Goal: Task Accomplishment & Management: Use online tool/utility

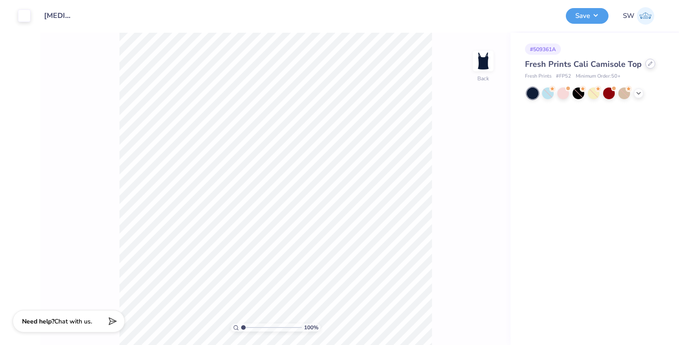
click at [643, 65] on div "Fresh Prints Cali Camisole Top" at bounding box center [593, 64] width 136 height 12
click at [645, 66] on div at bounding box center [650, 64] width 10 height 10
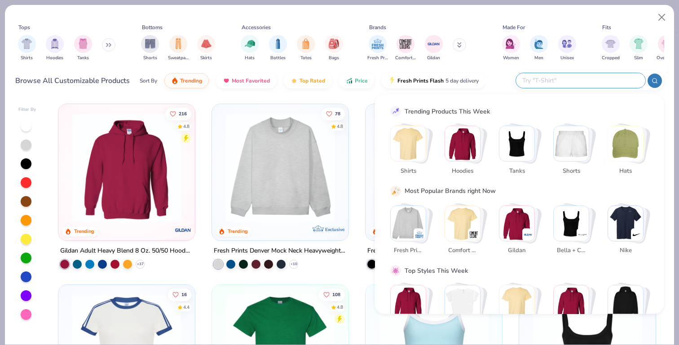
click at [580, 76] on input "text" at bounding box center [580, 80] width 118 height 10
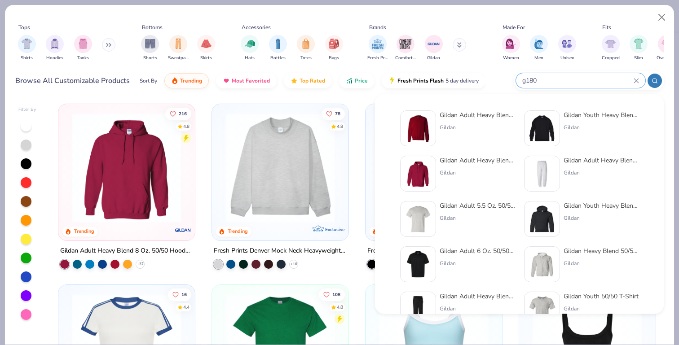
type input "g180"
click at [425, 133] on img at bounding box center [418, 129] width 28 height 28
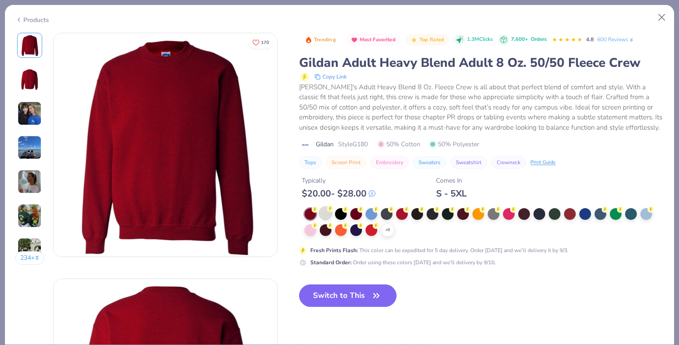
click at [327, 208] on div at bounding box center [326, 213] width 12 height 12
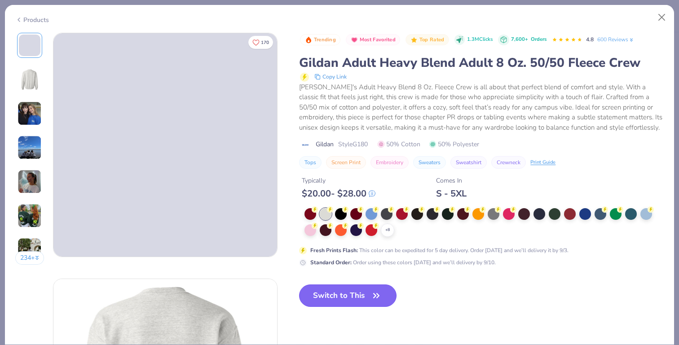
click at [361, 294] on button "Switch to This" at bounding box center [347, 296] width 97 height 22
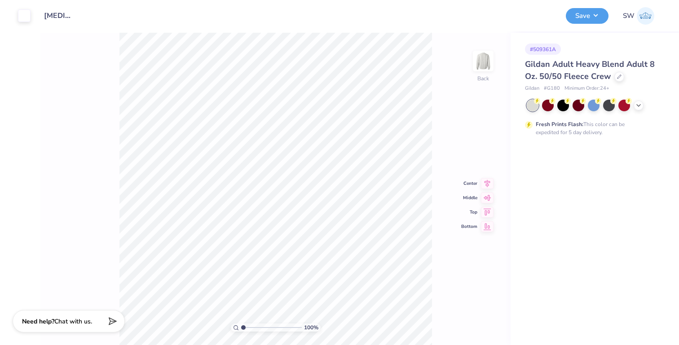
click at [15, 14] on div "Art colors" at bounding box center [15, 15] width 31 height 31
click at [22, 14] on div at bounding box center [24, 15] width 13 height 13
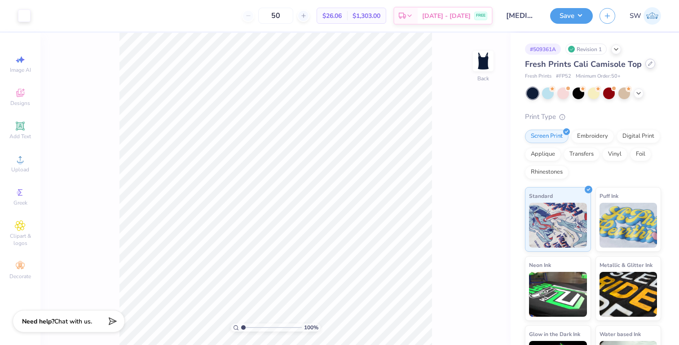
click at [648, 66] on icon at bounding box center [650, 64] width 4 height 4
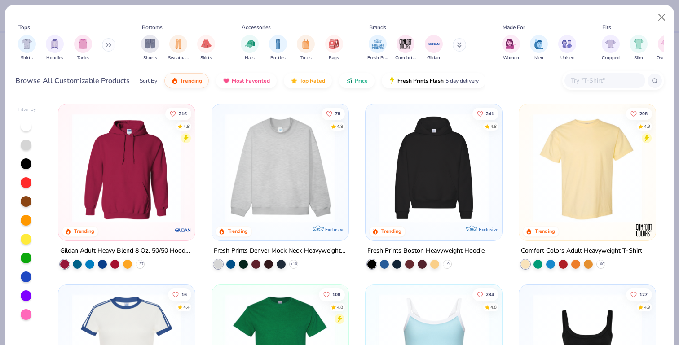
click at [311, 166] on img at bounding box center [280, 168] width 119 height 110
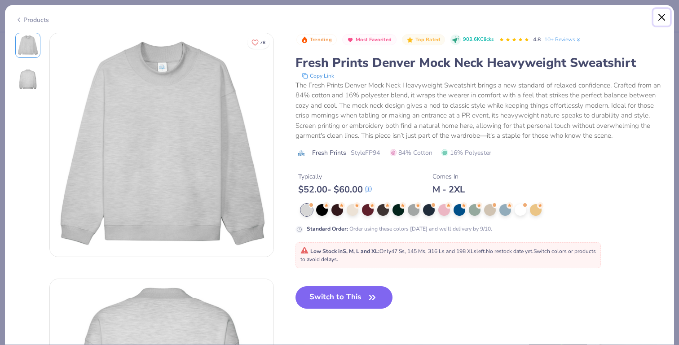
click at [663, 21] on button "Close" at bounding box center [661, 17] width 17 height 17
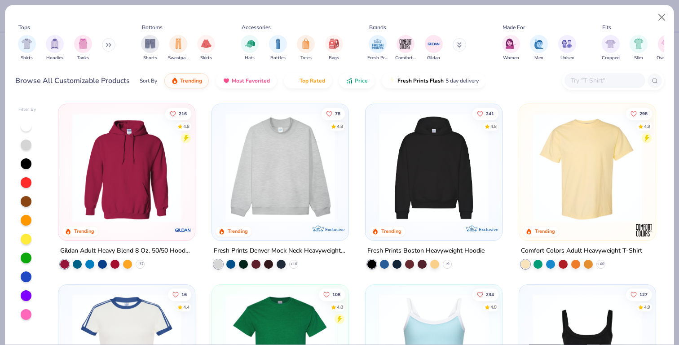
click at [587, 79] on input "text" at bounding box center [604, 80] width 69 height 10
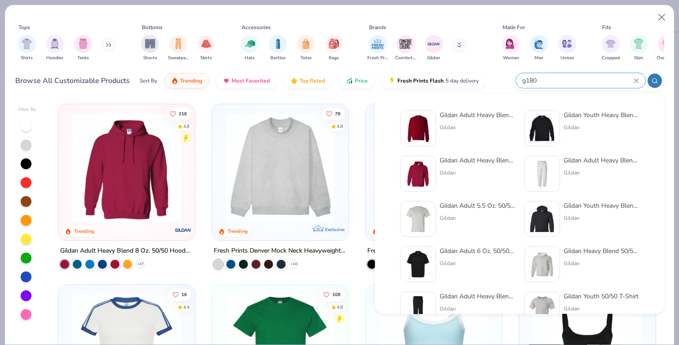
type input "g180"
click at [416, 127] on img at bounding box center [418, 129] width 28 height 28
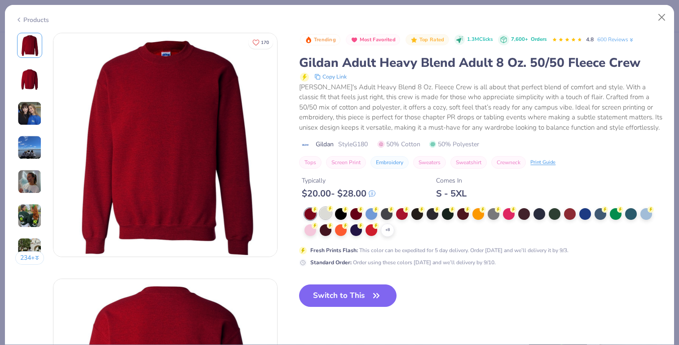
click at [327, 214] on div at bounding box center [326, 213] width 12 height 12
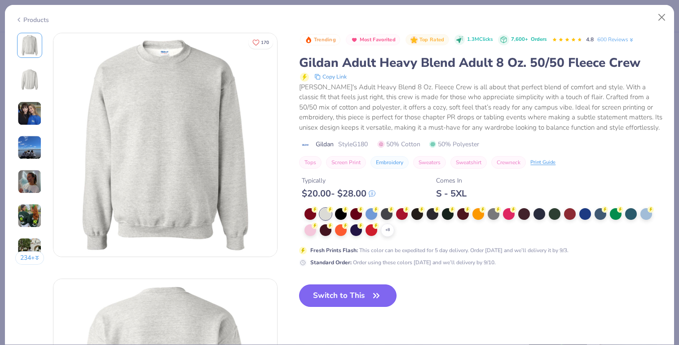
click at [339, 295] on button "Switch to This" at bounding box center [347, 296] width 97 height 22
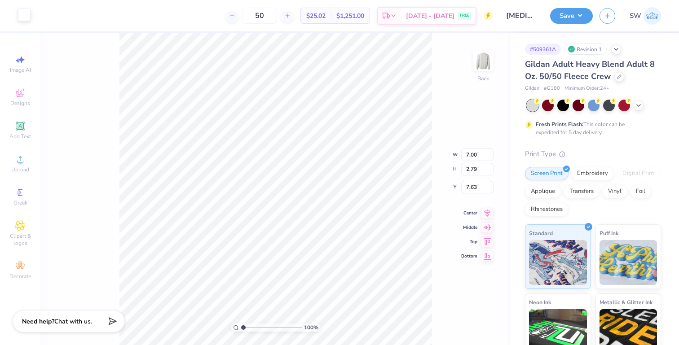
click at [19, 15] on div at bounding box center [24, 15] width 13 height 13
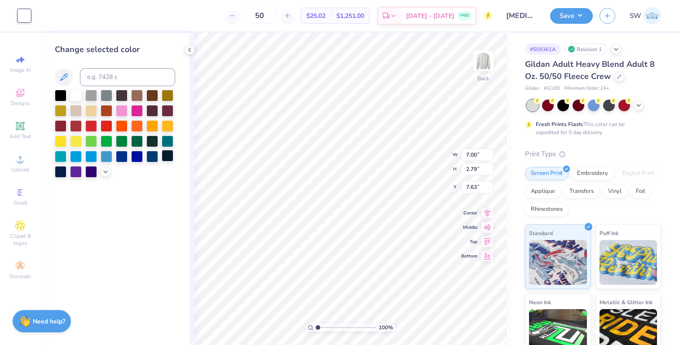
click at [162, 156] on div at bounding box center [168, 156] width 12 height 12
click at [157, 156] on div at bounding box center [152, 156] width 12 height 12
type input "9.98"
type input "3.97"
type input "3.00"
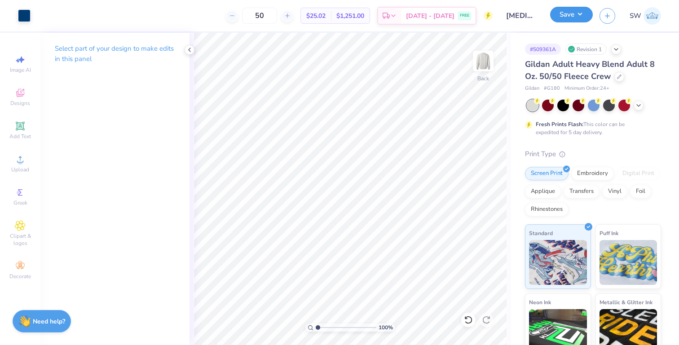
click at [584, 16] on button "Save" at bounding box center [571, 15] width 43 height 16
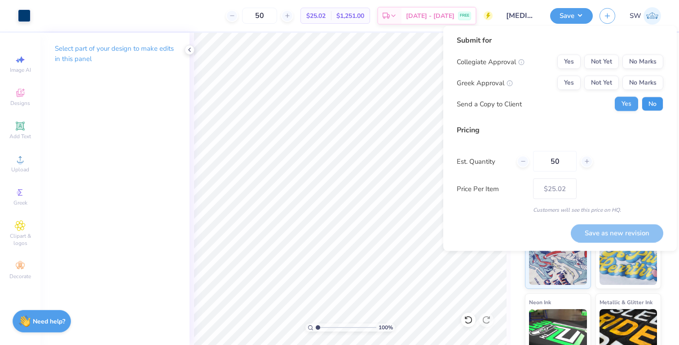
click at [646, 99] on button "No" at bounding box center [653, 104] width 22 height 14
click at [569, 159] on input "50" at bounding box center [555, 161] width 44 height 21
type input "5024"
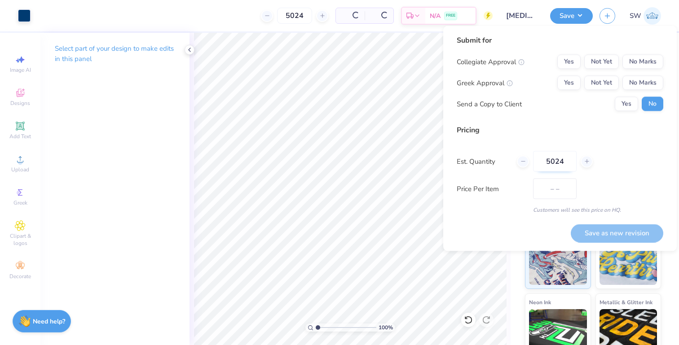
type input "$20.33"
type input "5"
type input "2"
type input "24"
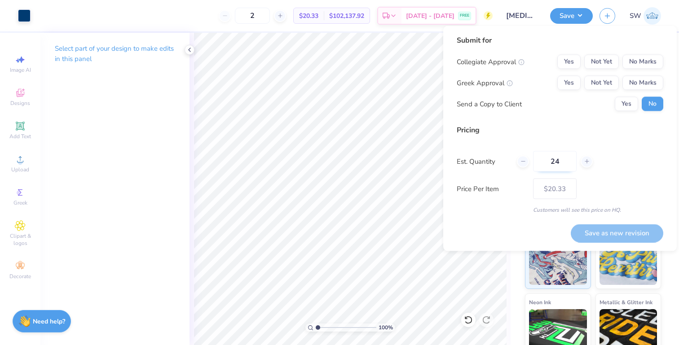
type input "24"
type input "$28.96"
type input "24"
click at [569, 84] on button "Yes" at bounding box center [568, 83] width 23 height 14
click at [651, 68] on button "No Marks" at bounding box center [642, 62] width 41 height 14
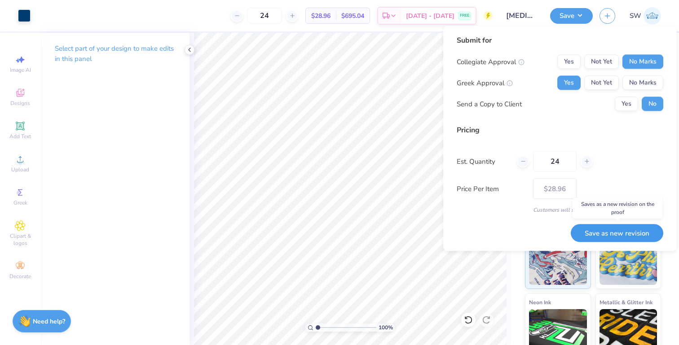
click at [633, 227] on button "Save as new revision" at bounding box center [617, 233] width 93 height 18
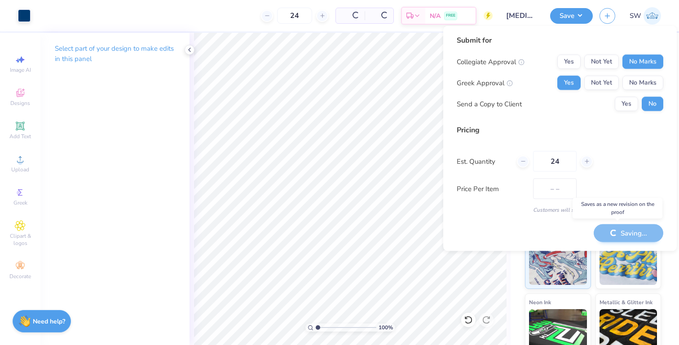
type input "$28.96"
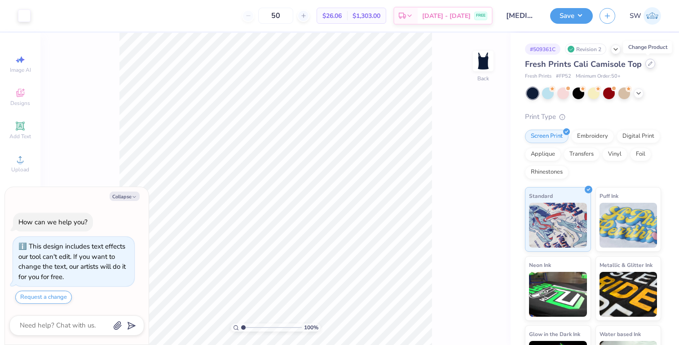
click at [649, 62] on icon at bounding box center [651, 64] width 4 height 4
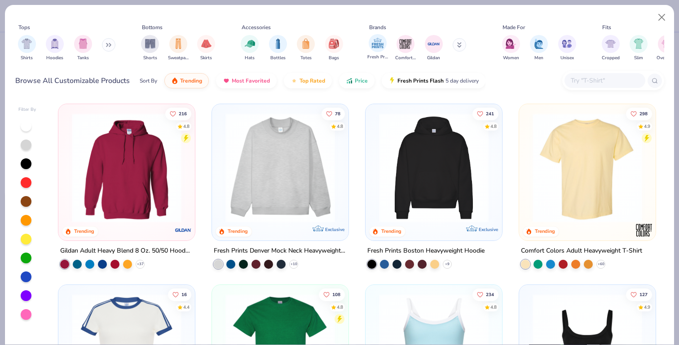
click at [369, 54] on span "Fresh Prints" at bounding box center [377, 57] width 21 height 7
type textarea "x"
